Goal: Information Seeking & Learning: Learn about a topic

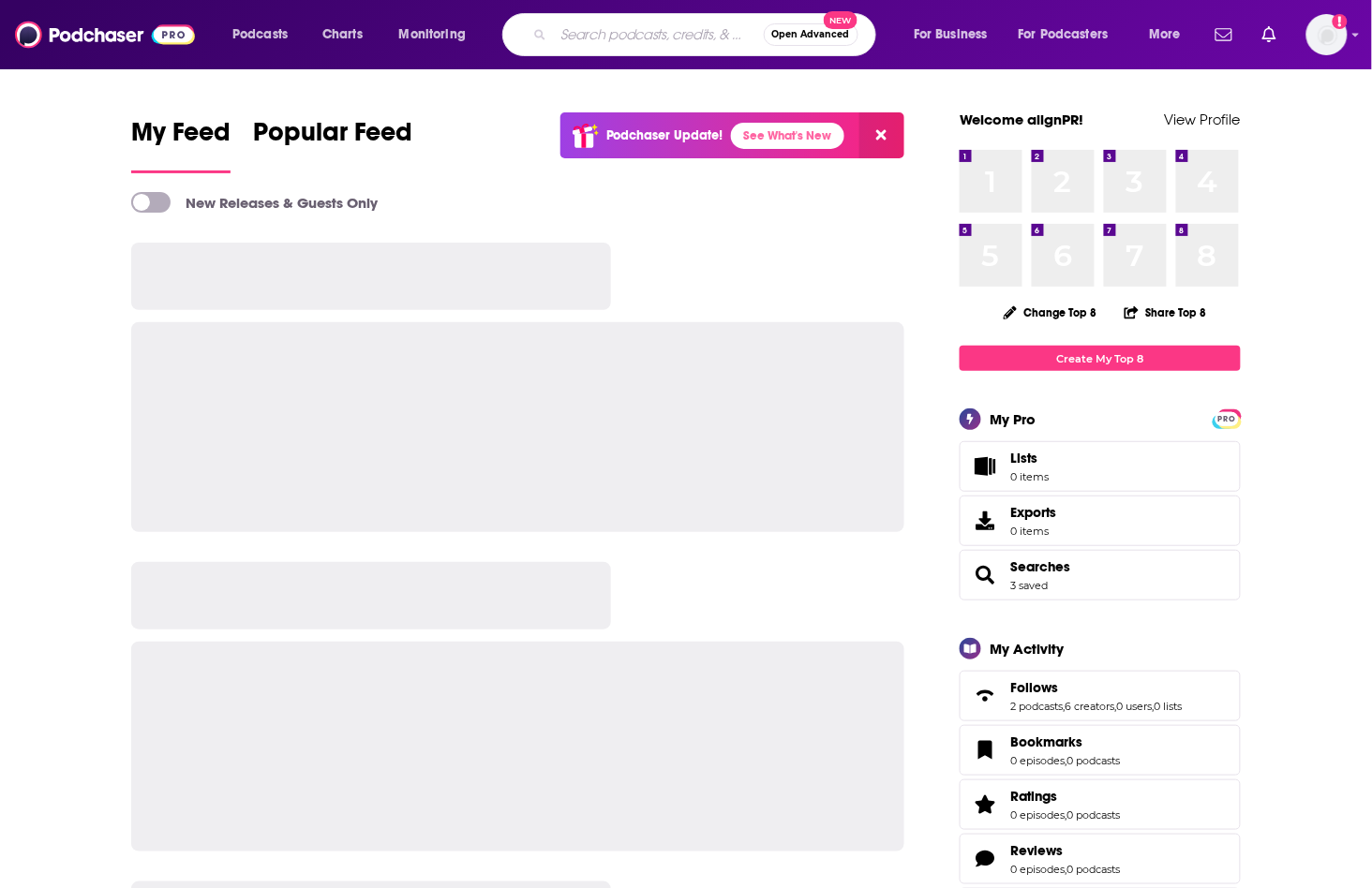
drag, startPoint x: 654, startPoint y: 29, endPoint x: 644, endPoint y: 32, distance: 10.4
click at [653, 29] on input "Search podcasts, credits, & more..." at bounding box center [659, 35] width 210 height 30
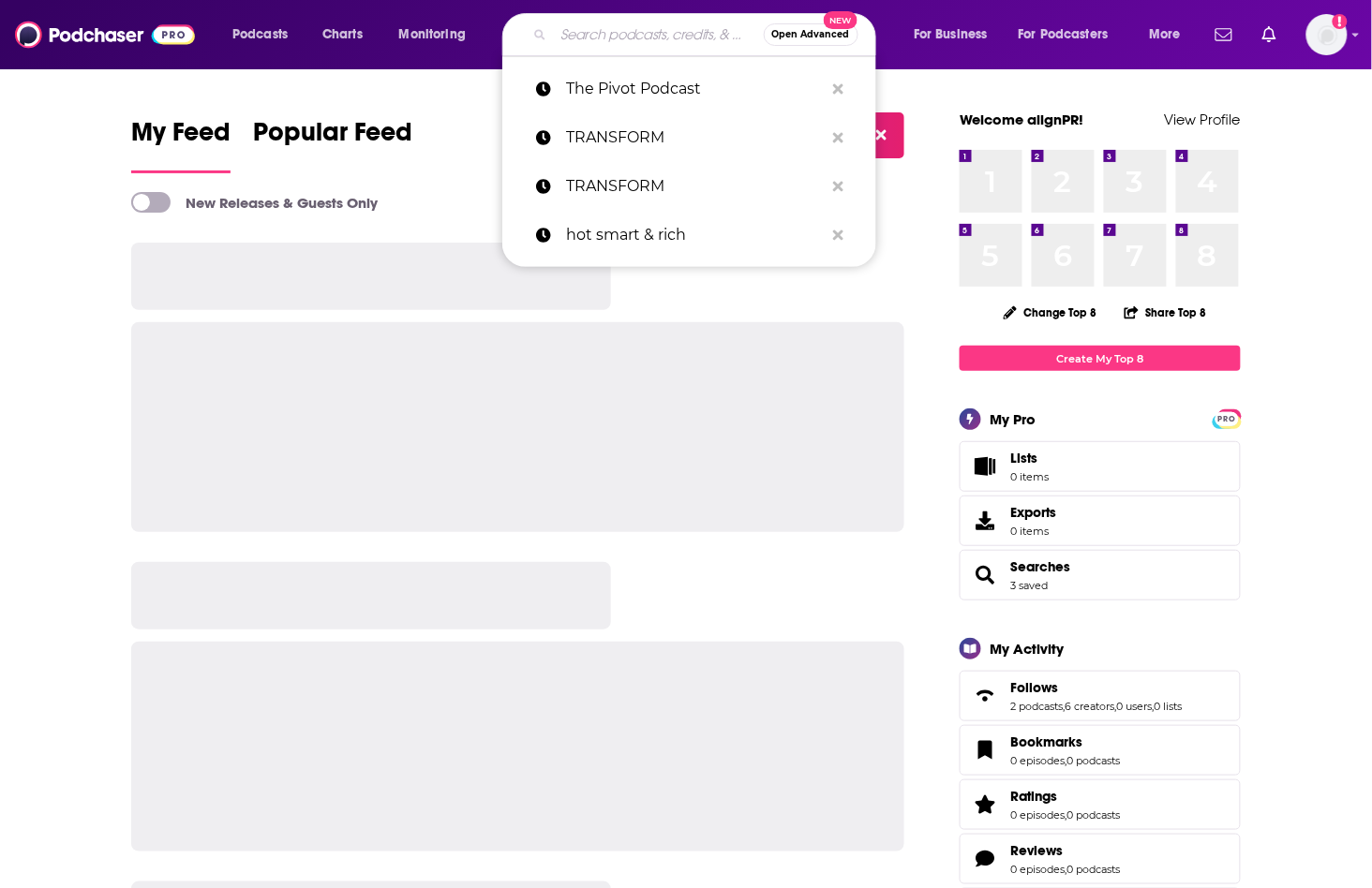
type input "s"
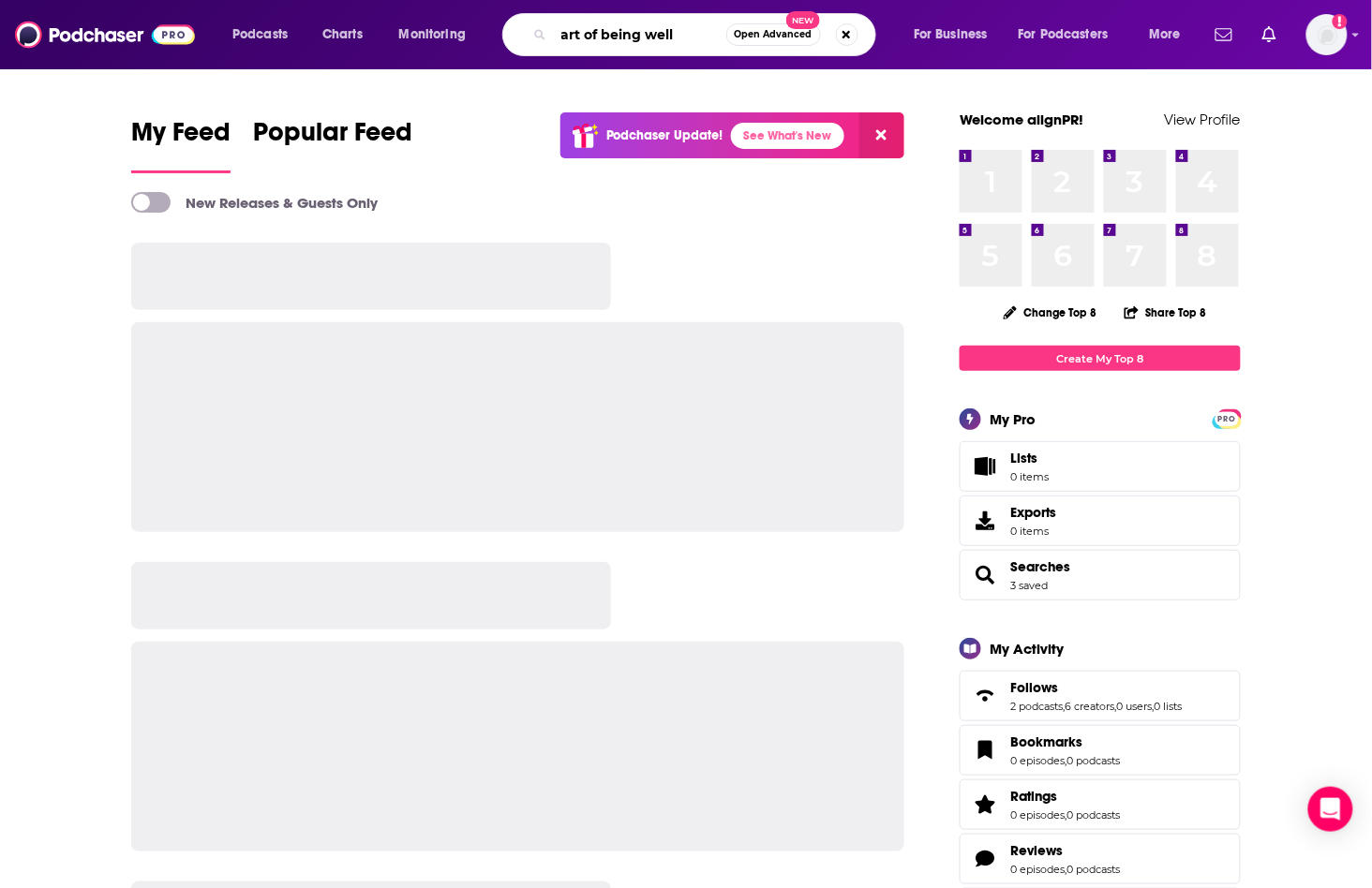
type input "art of being well"
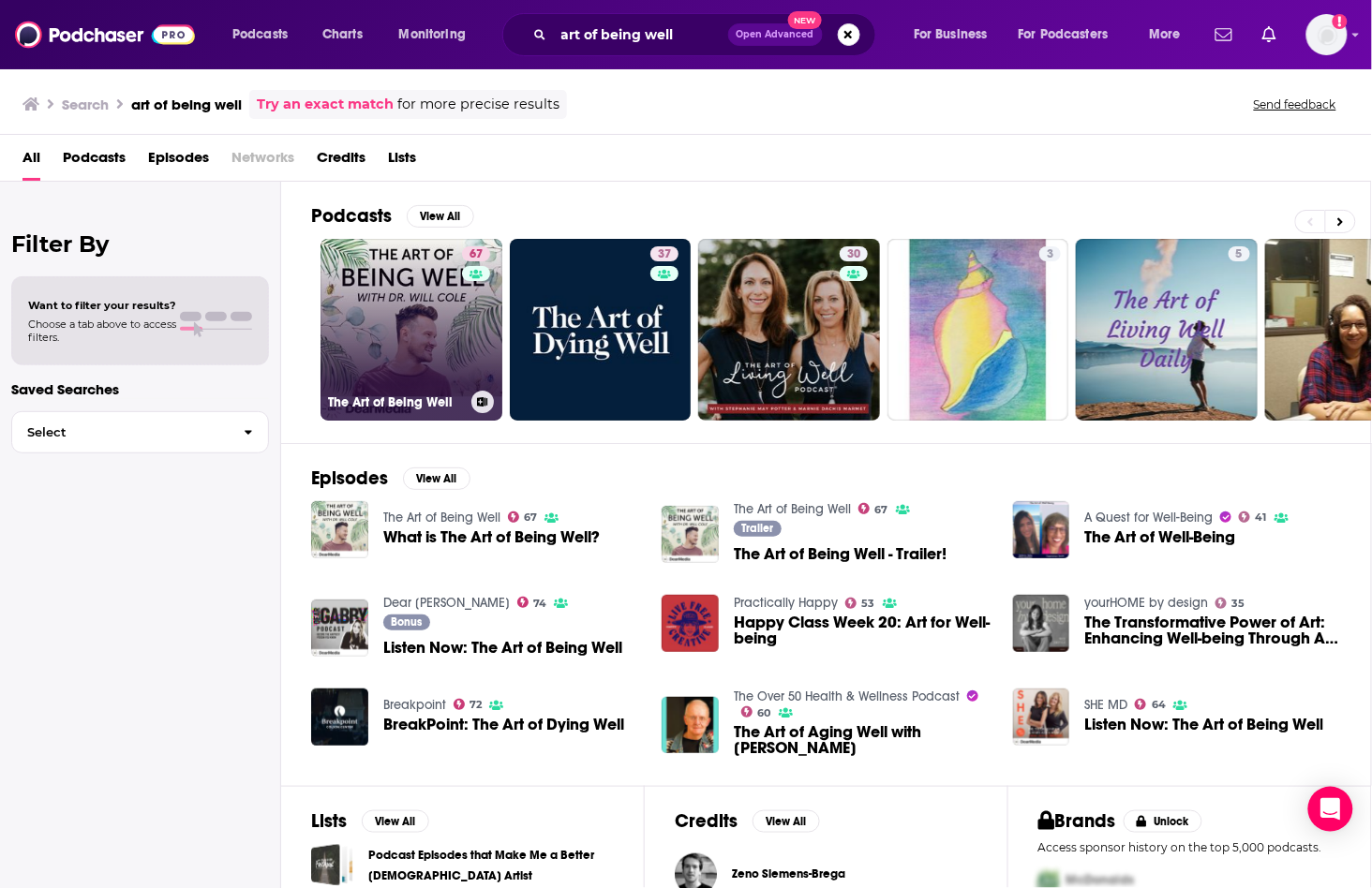
click at [414, 297] on link "67 The Art of Being Well" at bounding box center [411, 330] width 181 height 181
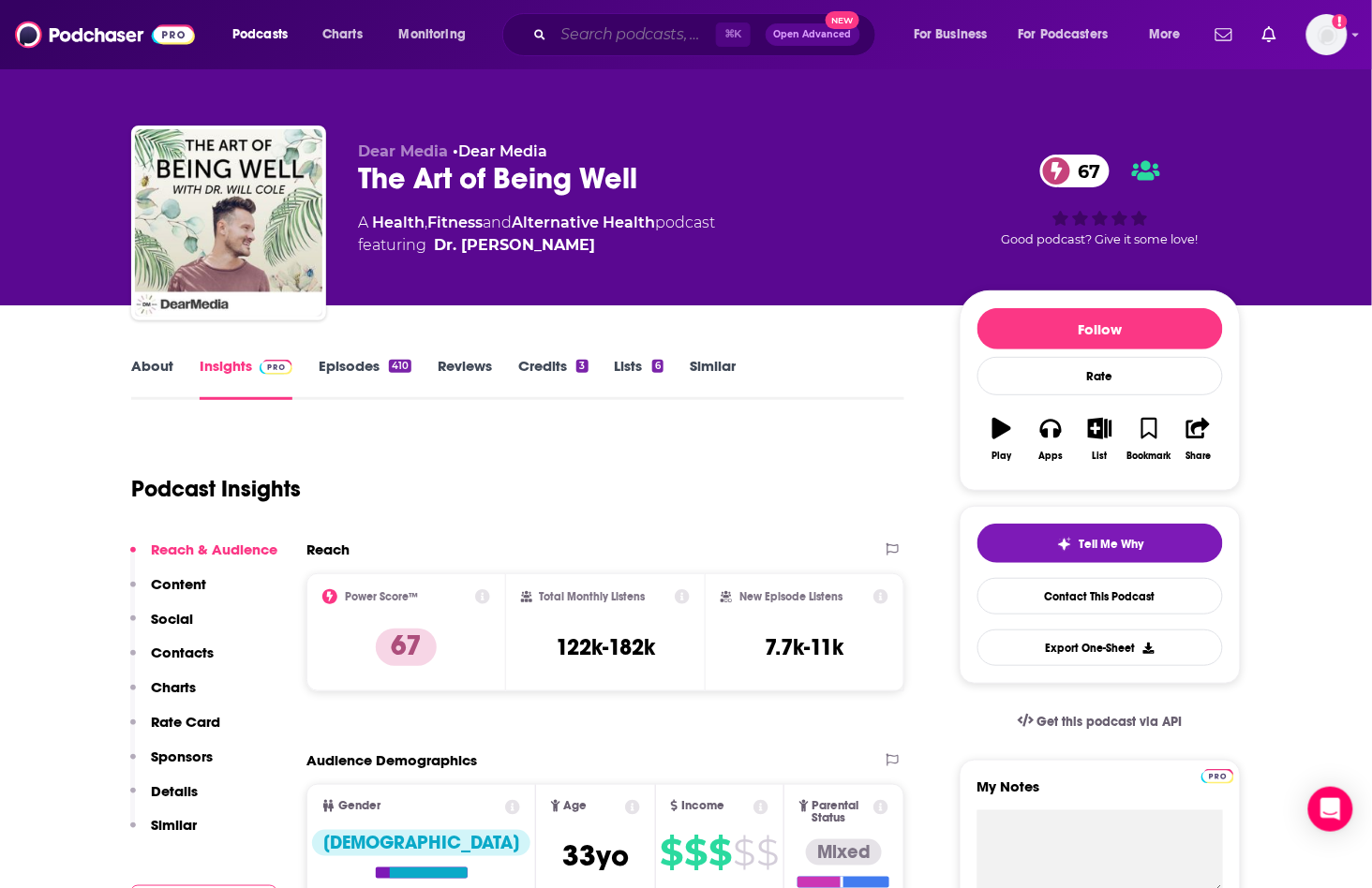
drag, startPoint x: 676, startPoint y: 20, endPoint x: 628, endPoint y: 37, distance: 50.9
click at [669, 23] on input "Search podcasts, credits, & more..." at bounding box center [635, 35] width 163 height 30
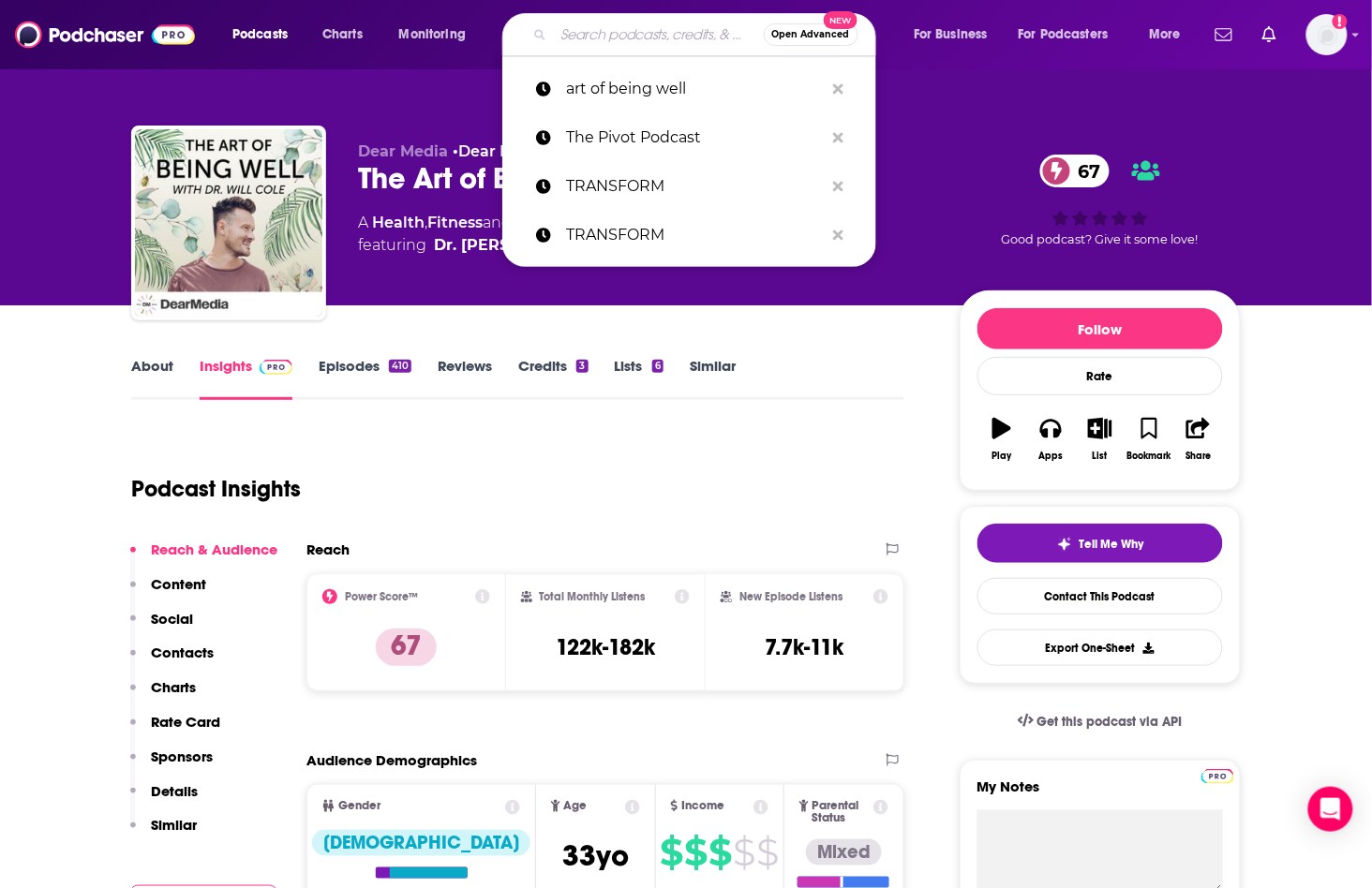
click at [628, 37] on input "Search podcasts, credits, & more..." at bounding box center [659, 35] width 210 height 30
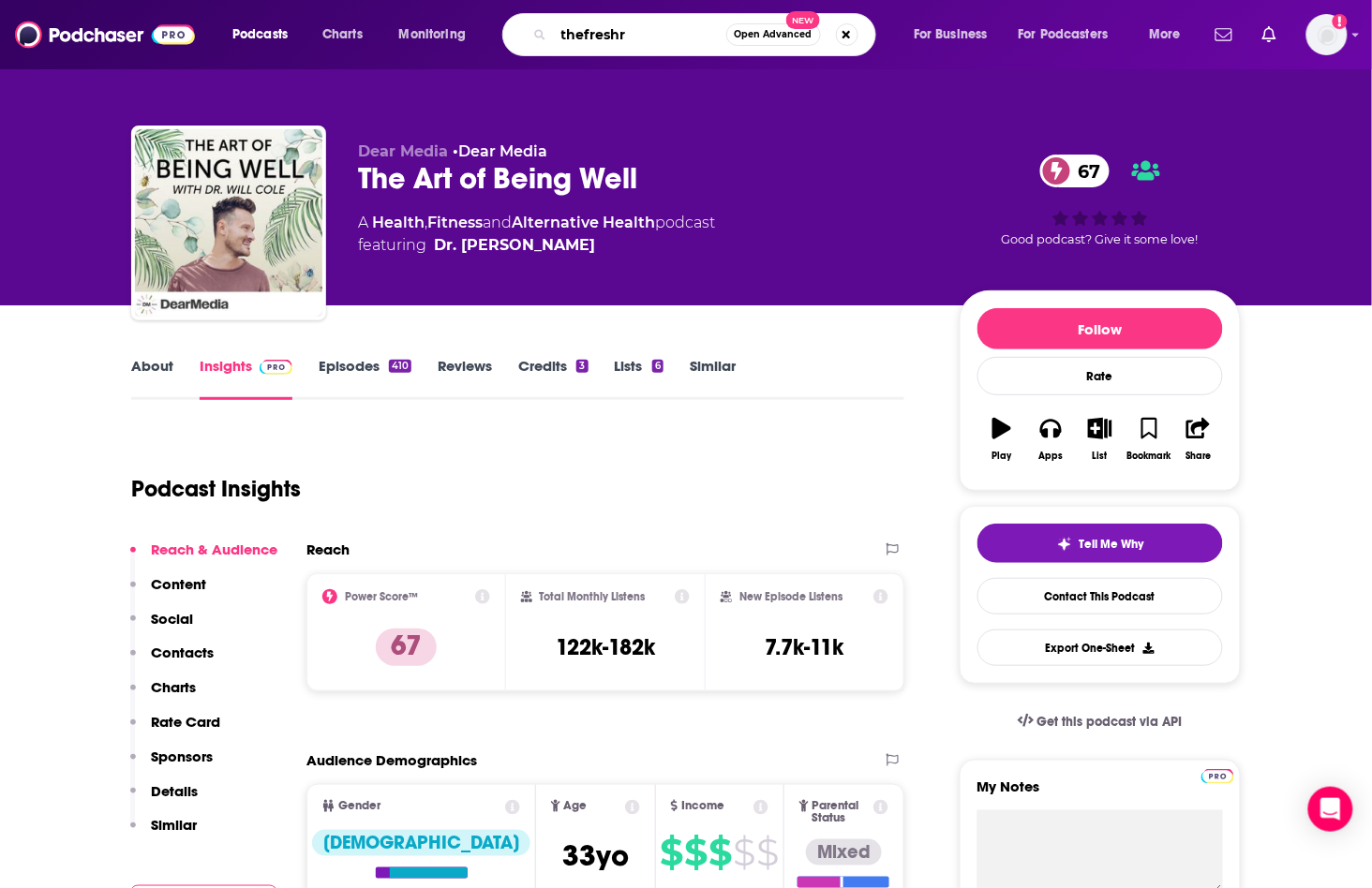
type input "thefreshrn"
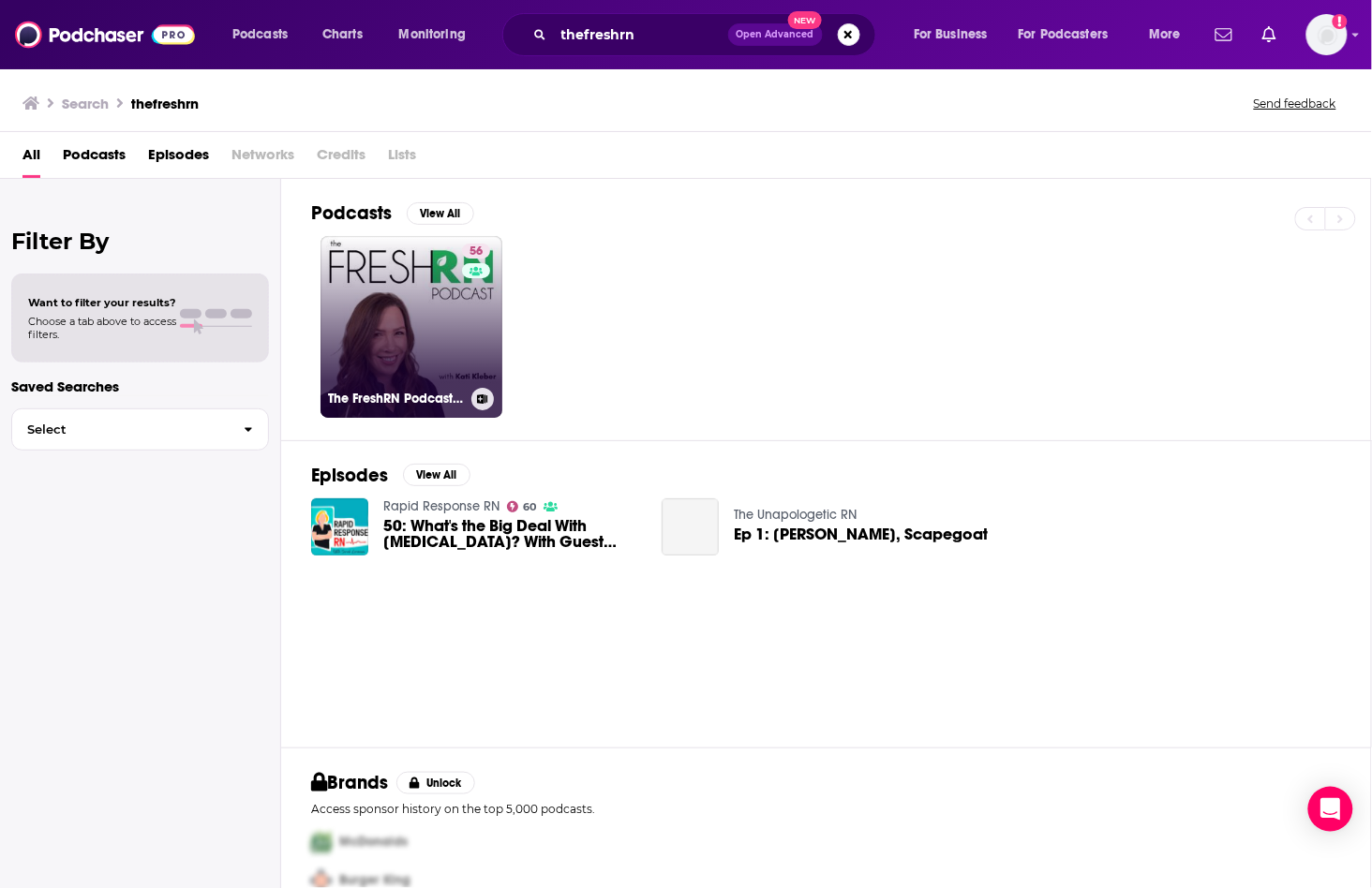
click at [443, 311] on link "56 The FreshRN Podcast with [PERSON_NAME]" at bounding box center [411, 327] width 181 height 181
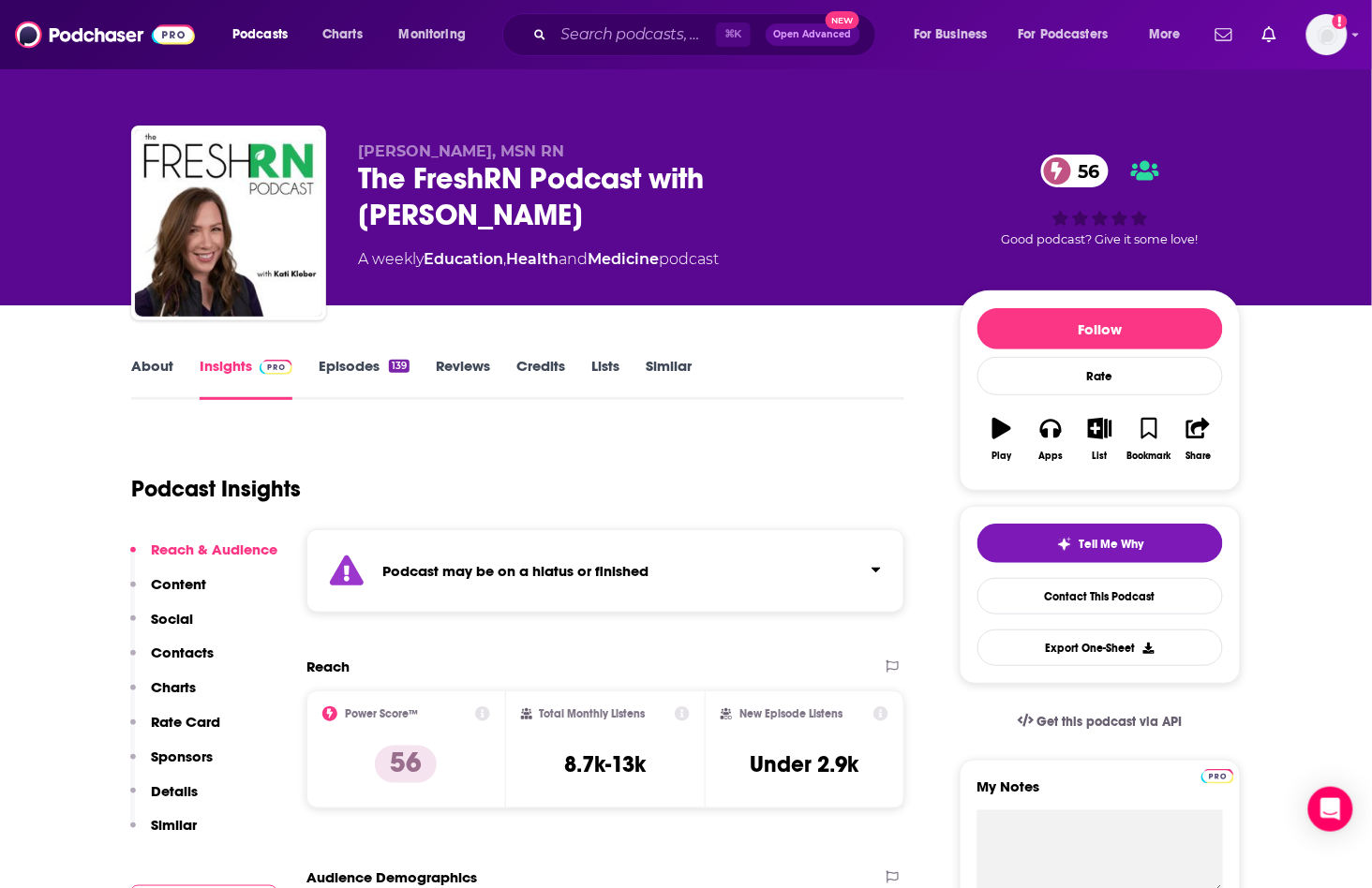
scroll to position [1, 0]
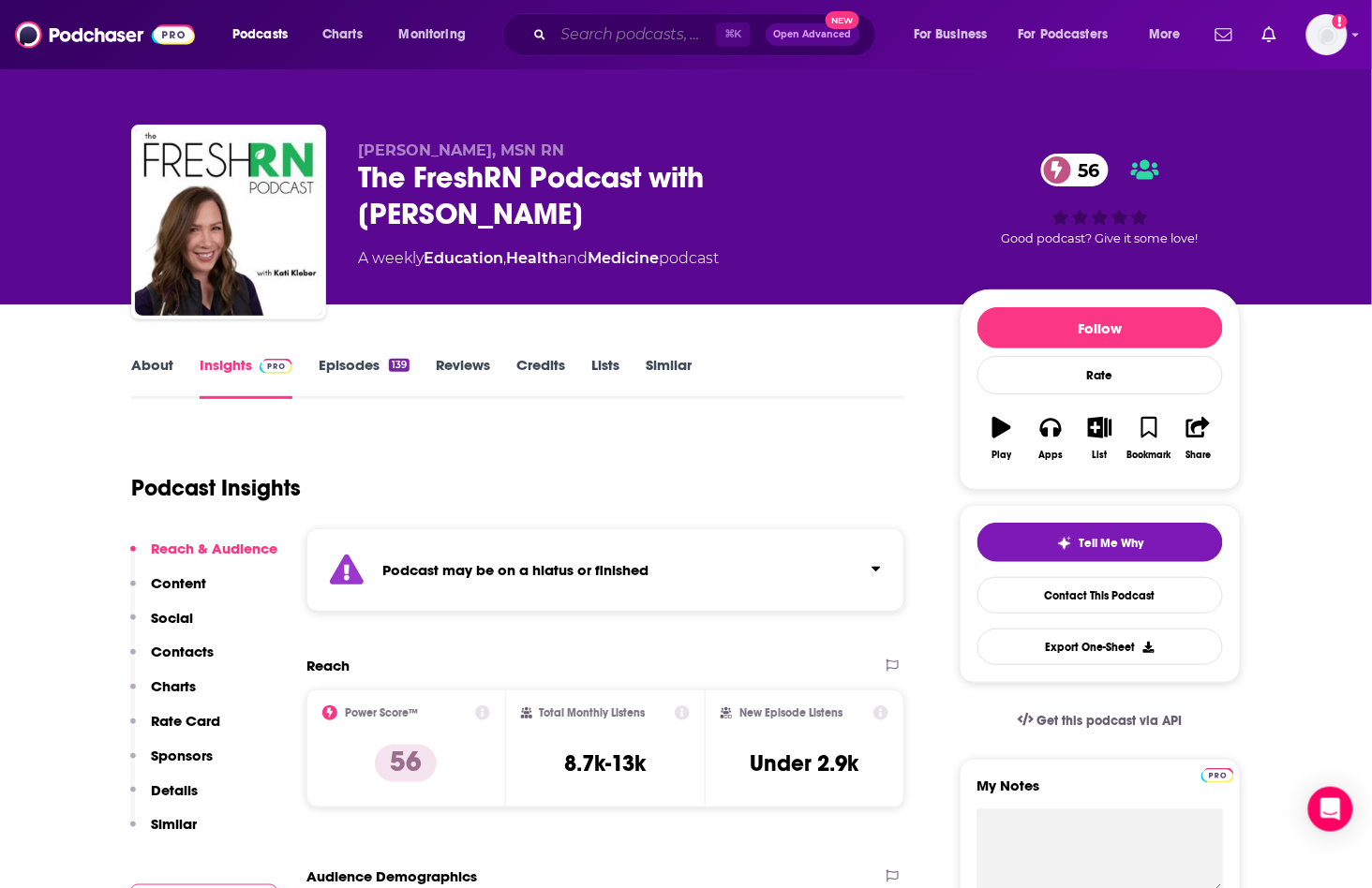
click at [622, 33] on input "Search podcasts, credits, & more..." at bounding box center [635, 35] width 163 height 30
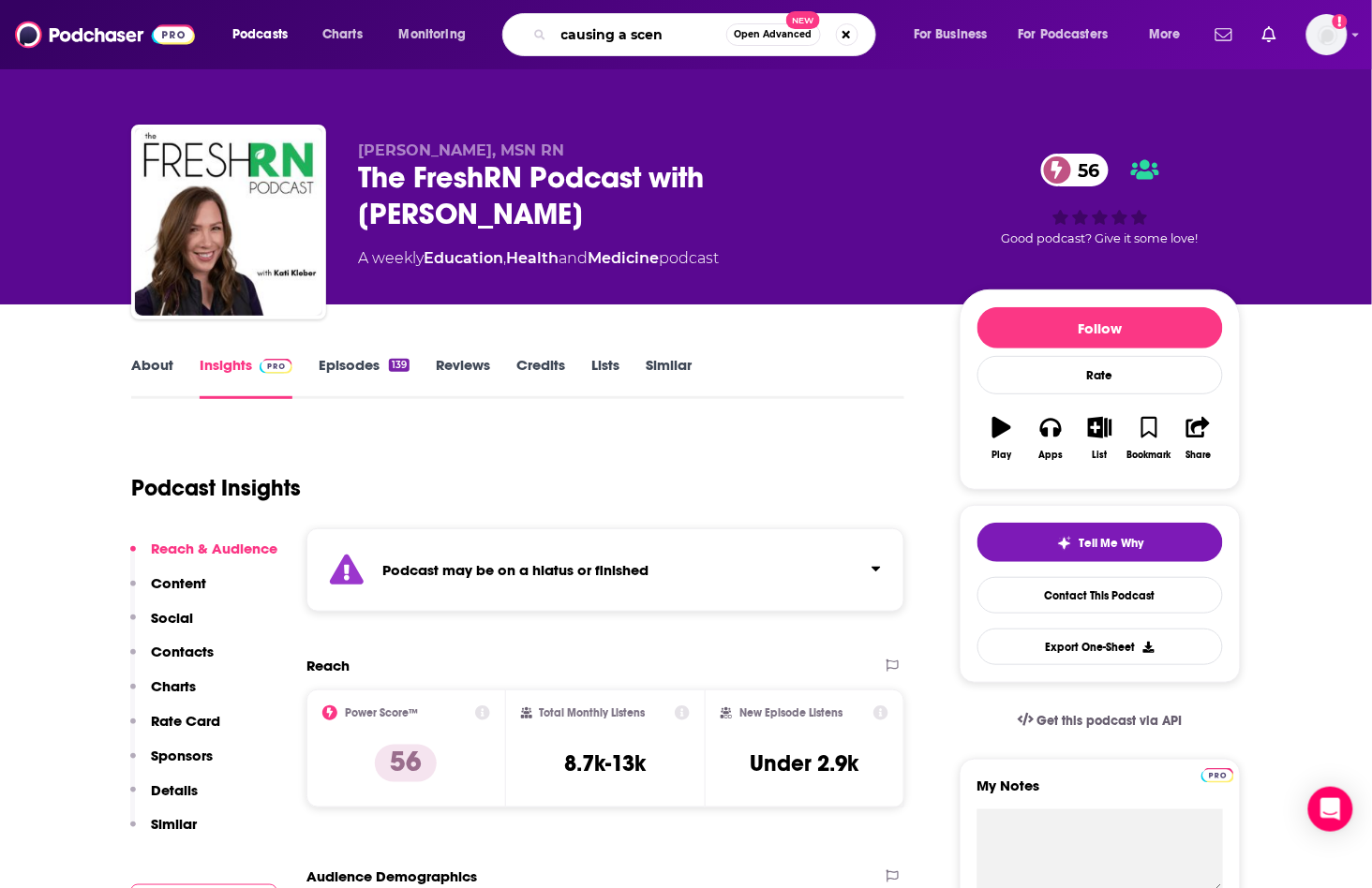
type input "causing a scene"
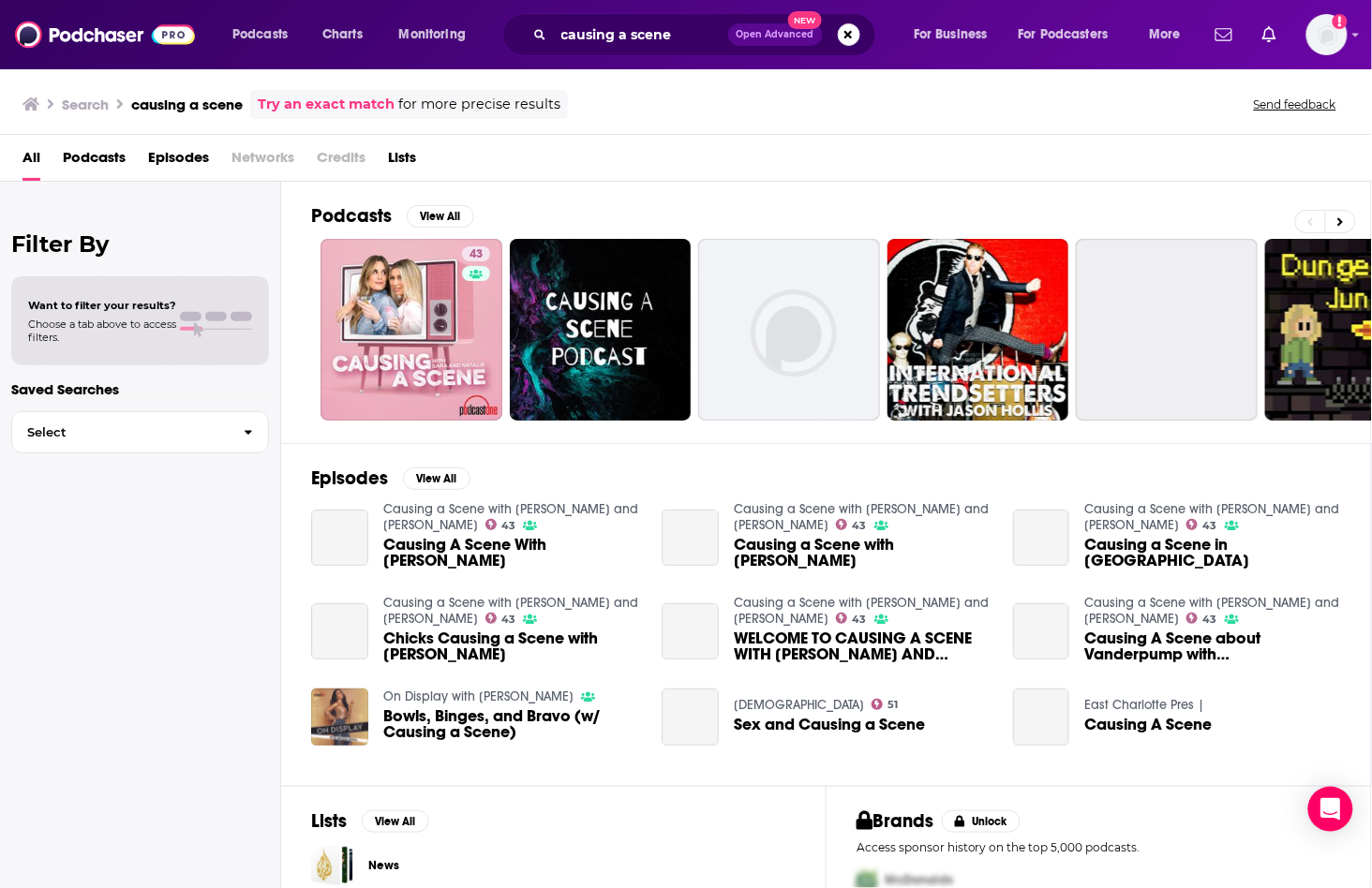
drag, startPoint x: 484, startPoint y: 279, endPoint x: 458, endPoint y: 289, distance: 27.9
click at [458, 289] on div "Has guests" at bounding box center [475, 301] width 78 height 28
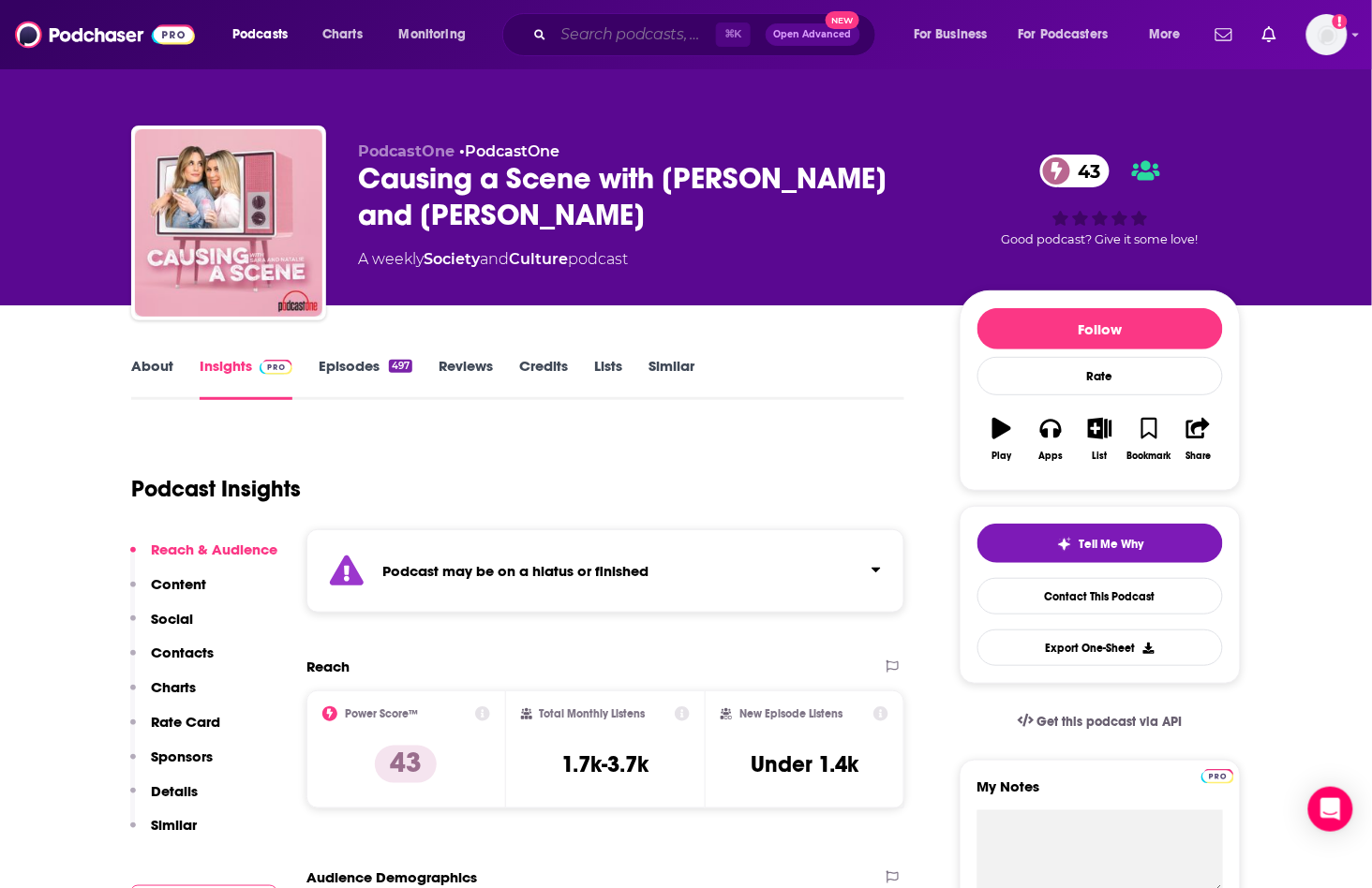
click at [578, 35] on input "Search podcasts, credits, & more..." at bounding box center [635, 35] width 163 height 30
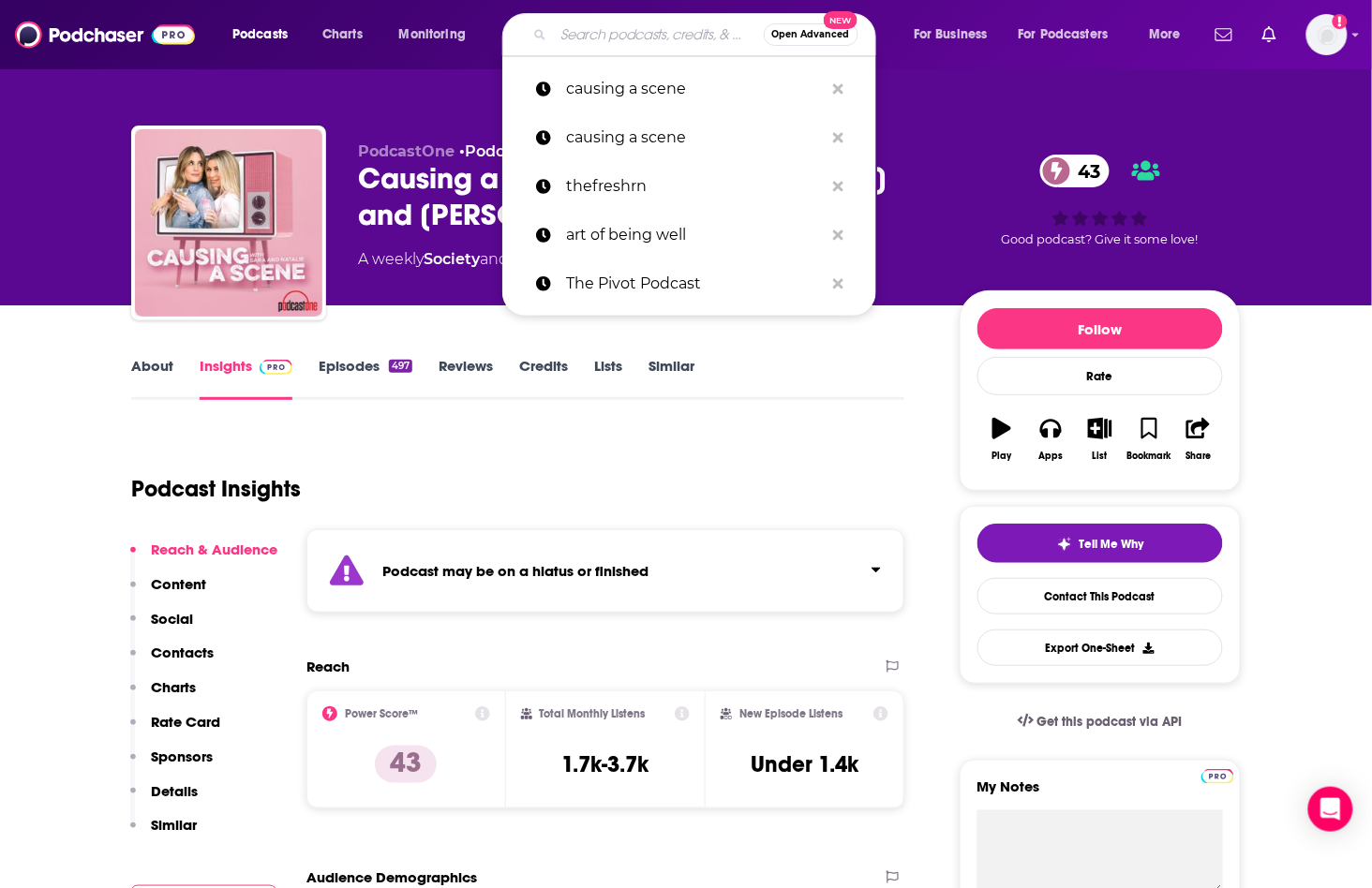
paste input "Wellness her way"
type input "Wellness her way"
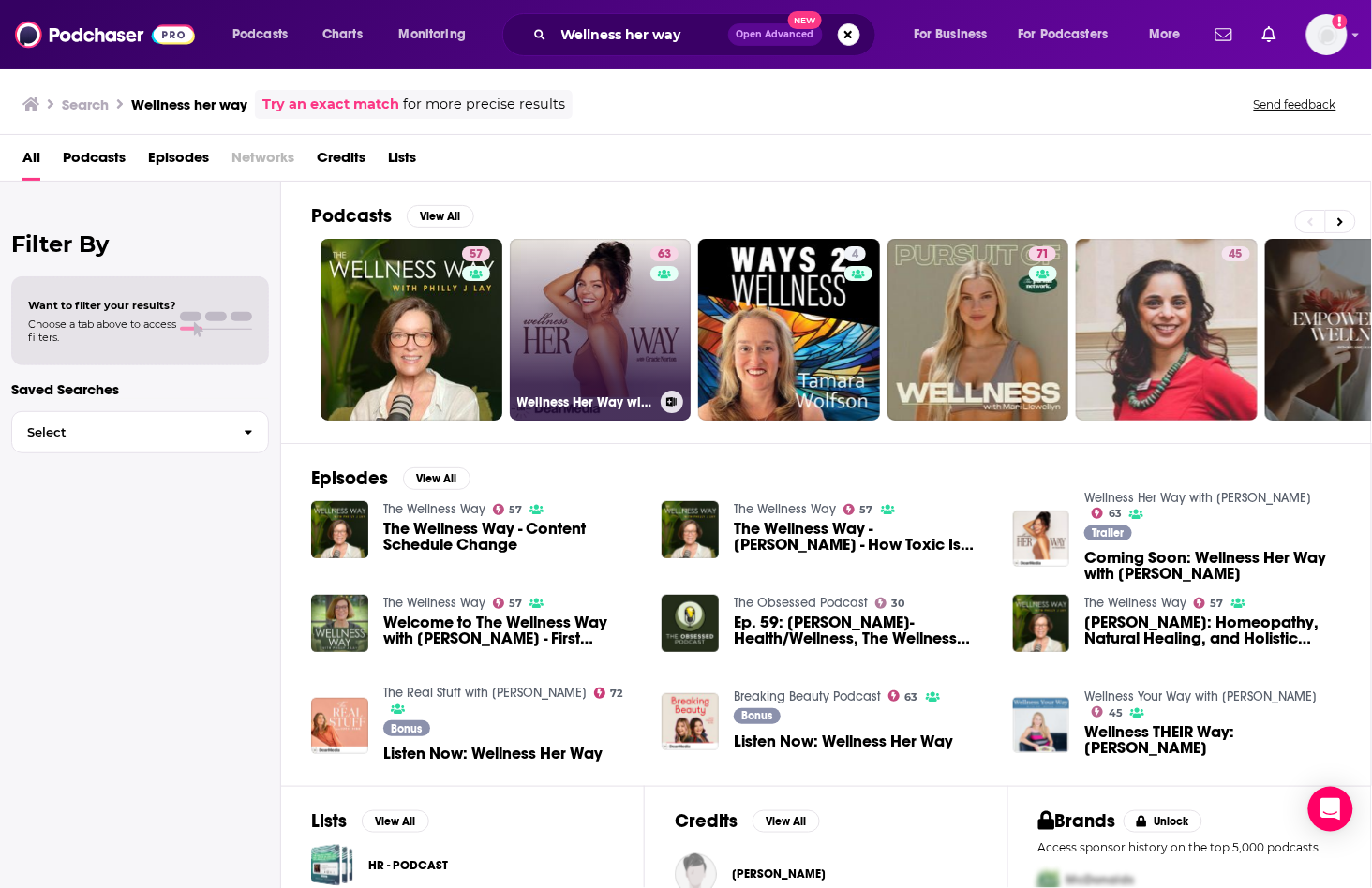
click at [576, 318] on link "[STREET_ADDRESS] with [PERSON_NAME]" at bounding box center [600, 330] width 181 height 181
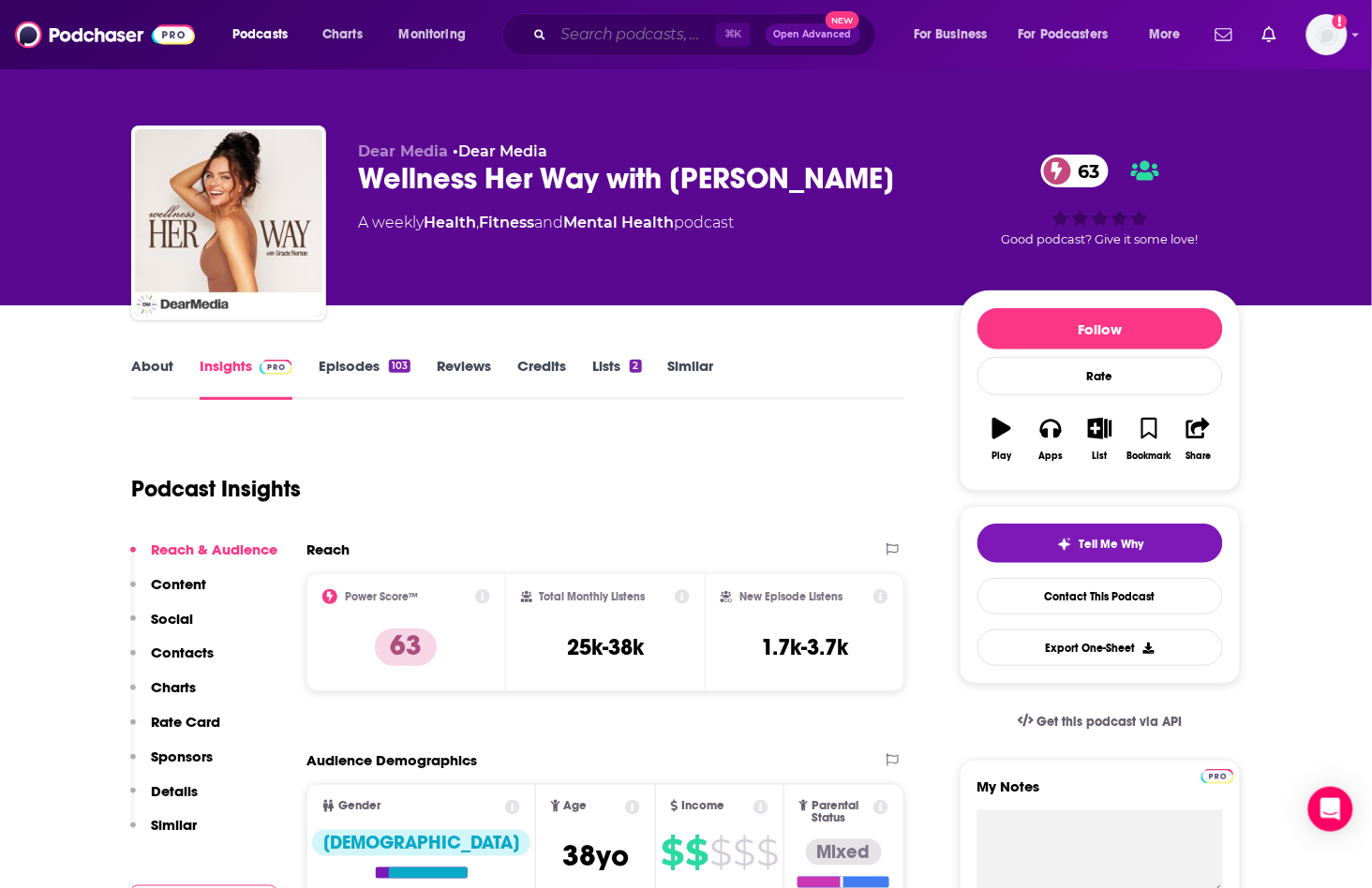
click at [622, 40] on input "Search podcasts, credits, & more..." at bounding box center [635, 35] width 163 height 30
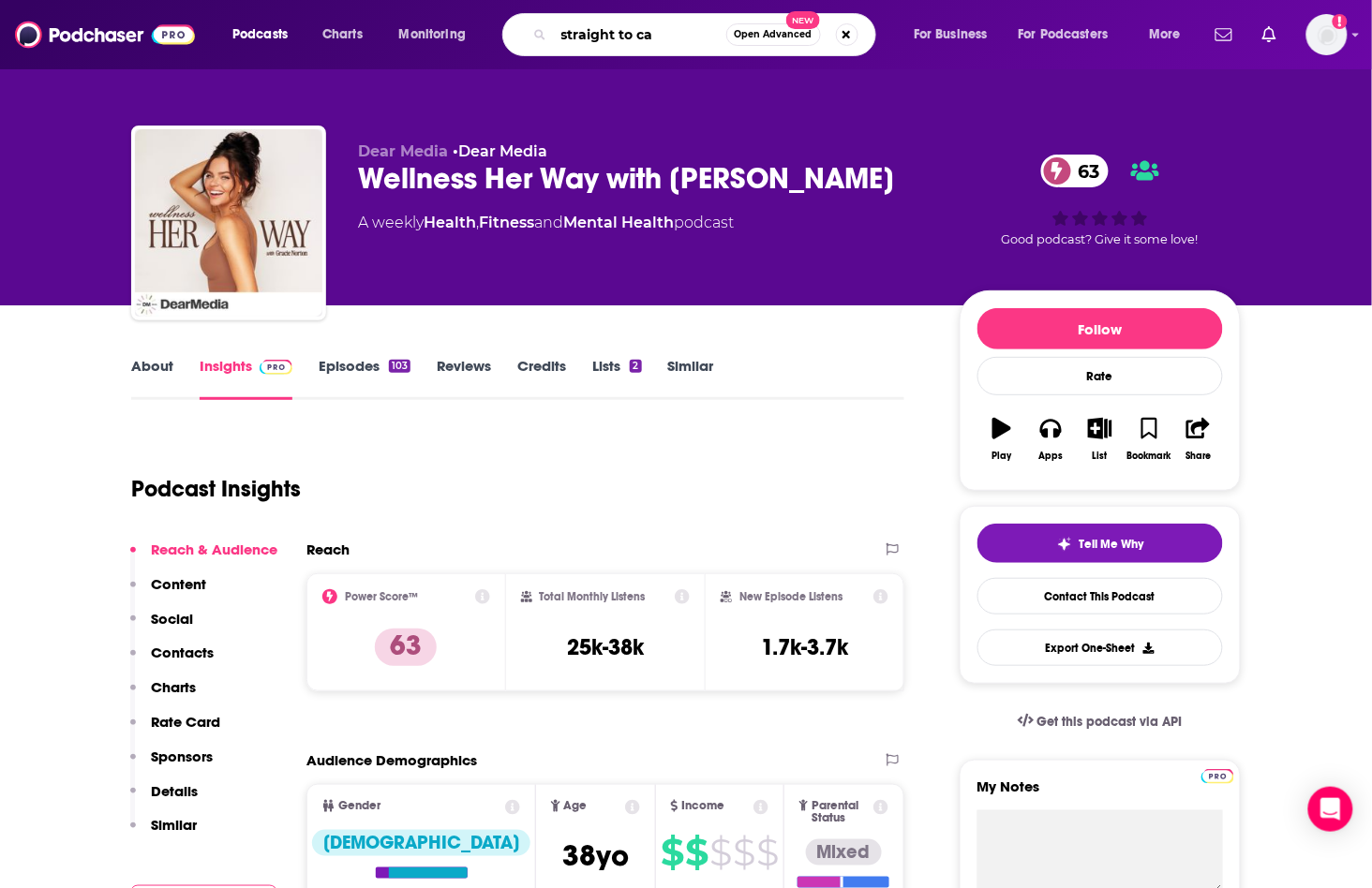
type input "straight to cam"
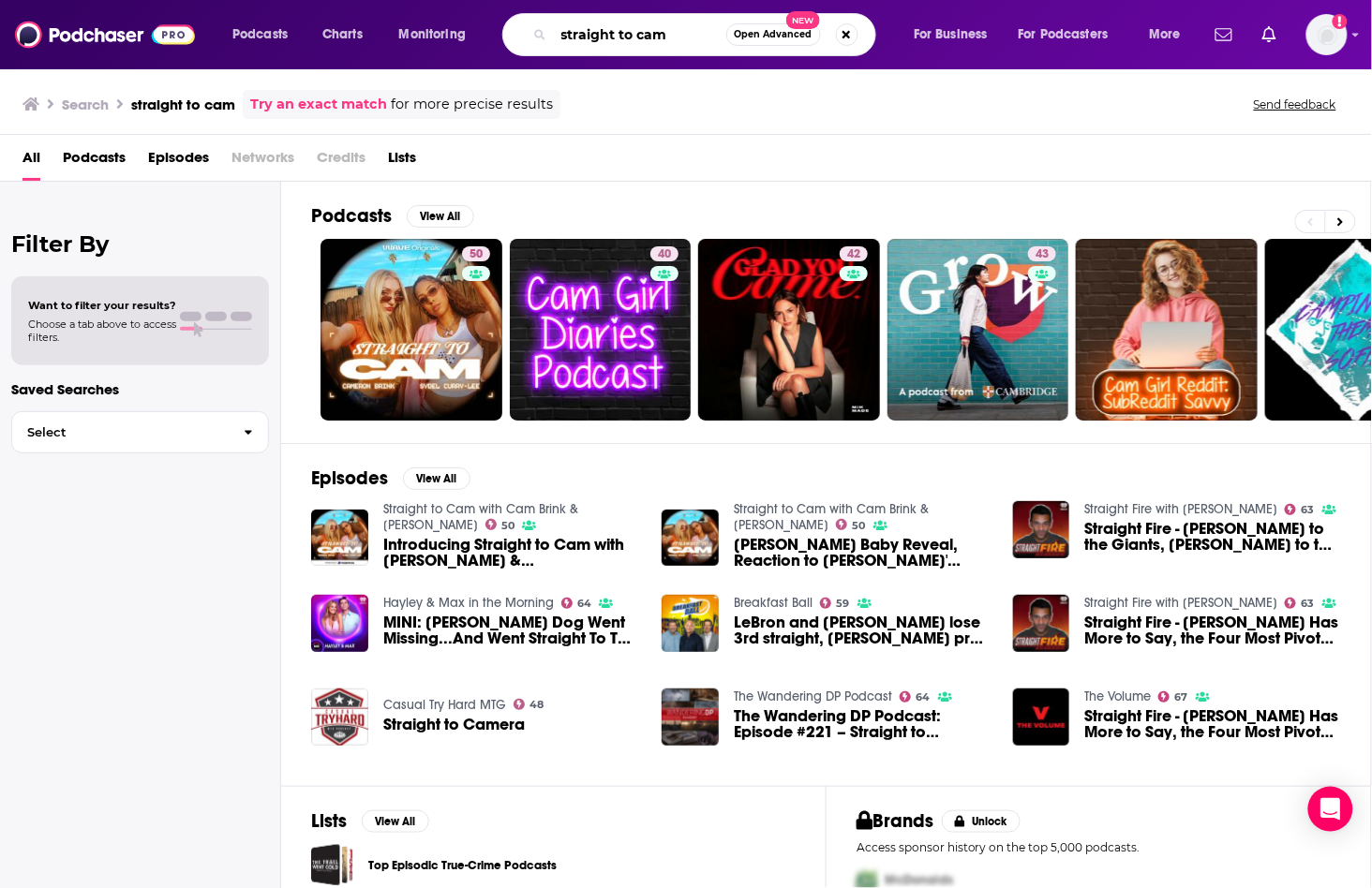
drag, startPoint x: 679, startPoint y: 34, endPoint x: 509, endPoint y: 30, distance: 170.0
click at [509, 30] on div "straight to cam Open Advanced New" at bounding box center [689, 34] width 374 height 43
type input "conversations with [PERSON_NAME]"
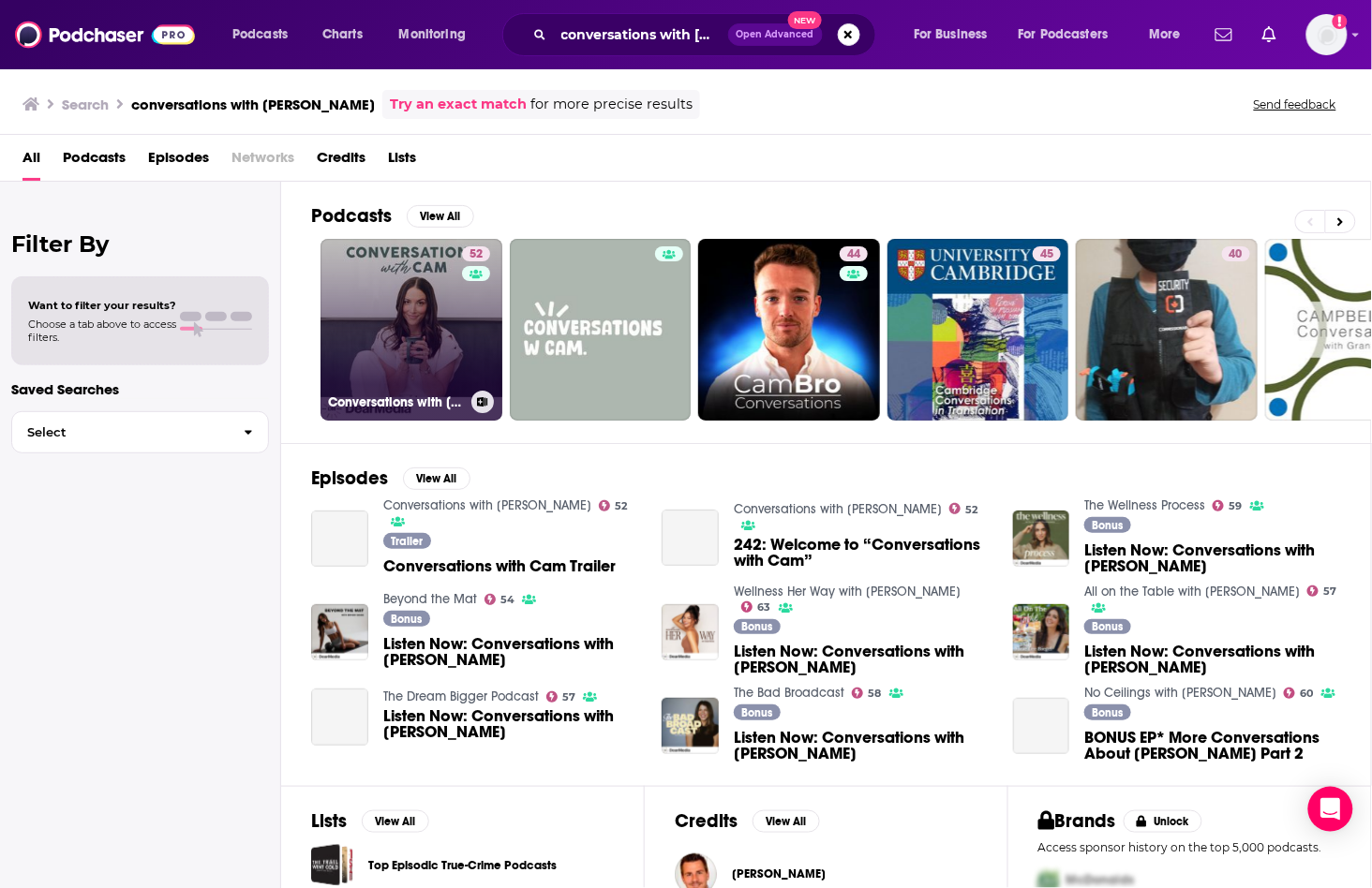
click at [472, 279] on div "52" at bounding box center [478, 318] width 33 height 145
